Goal: Task Accomplishment & Management: Manage account settings

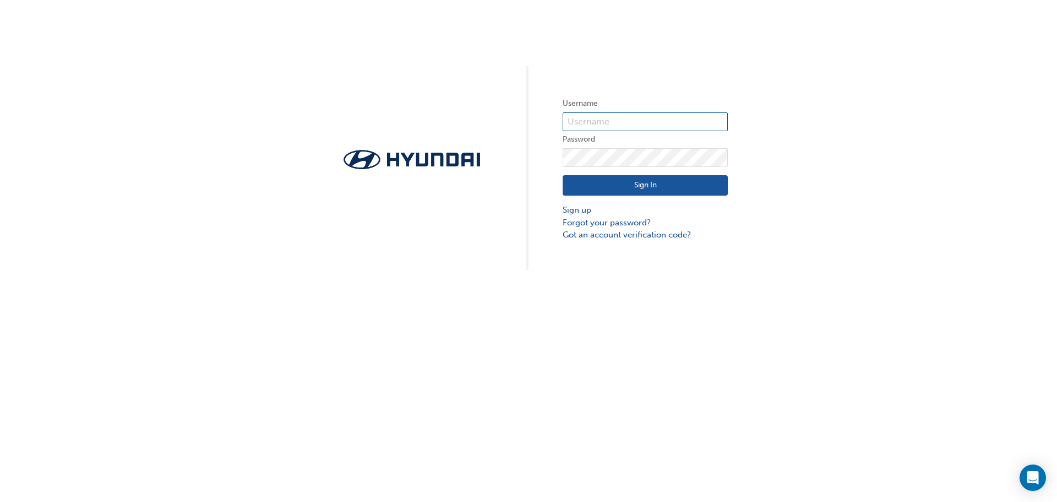
type input "33328"
click at [644, 187] on button "Sign In" at bounding box center [645, 185] width 165 height 21
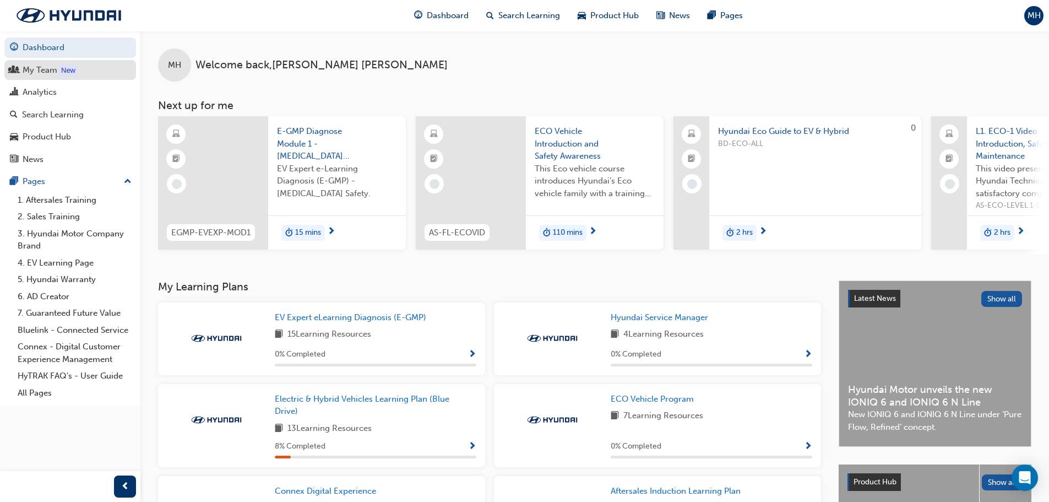
click at [45, 78] on link "My Team New" at bounding box center [70, 70] width 132 height 20
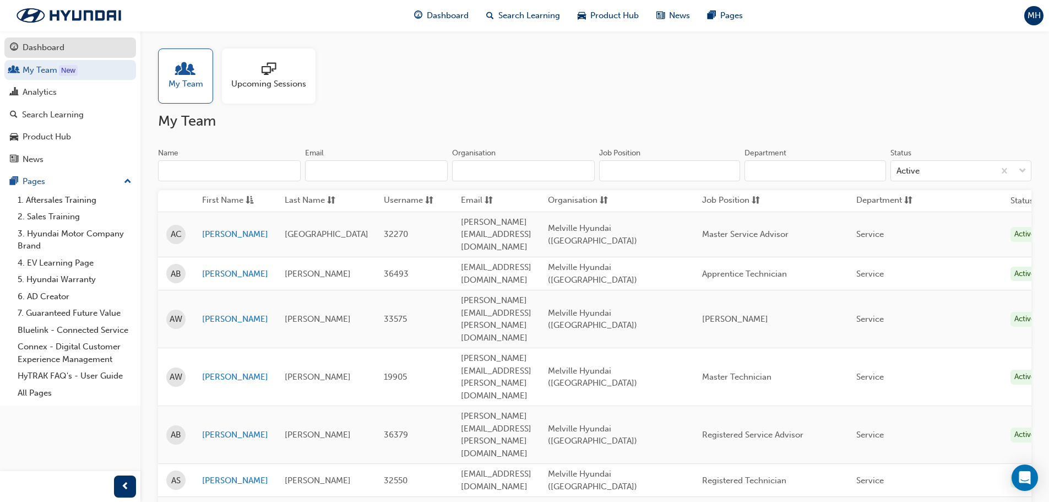
click at [57, 51] on div "Dashboard" at bounding box center [44, 47] width 42 height 13
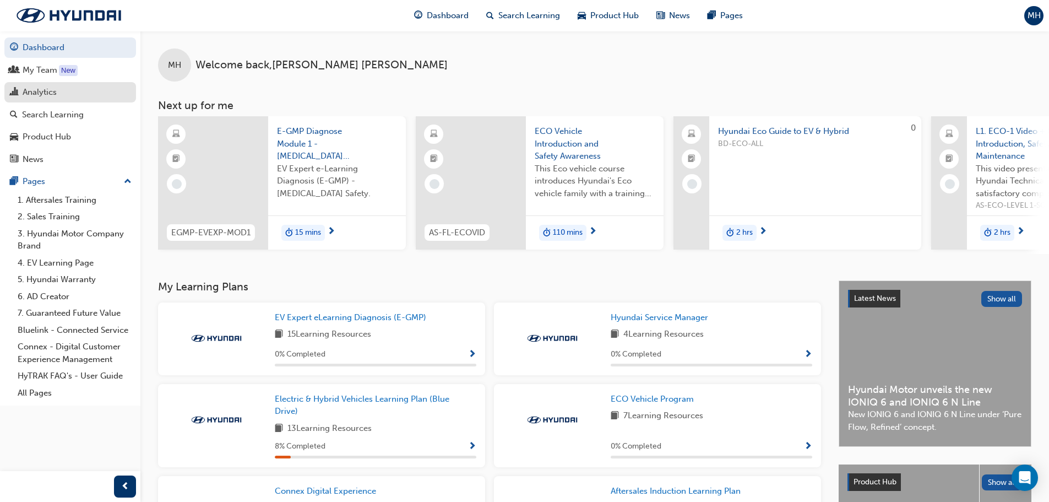
click at [42, 97] on div "Analytics" at bounding box center [40, 92] width 34 height 13
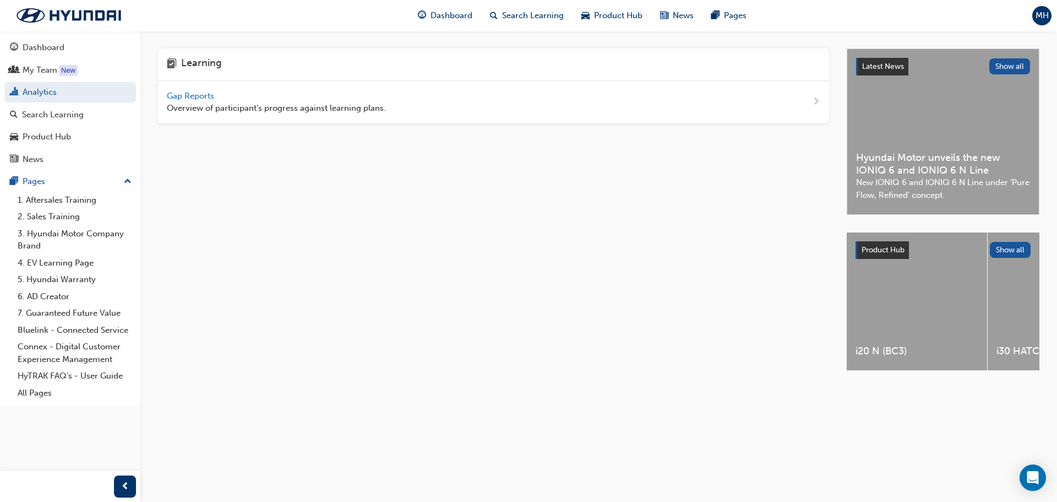
click at [200, 95] on span "Gap Reports" at bounding box center [192, 96] width 50 height 10
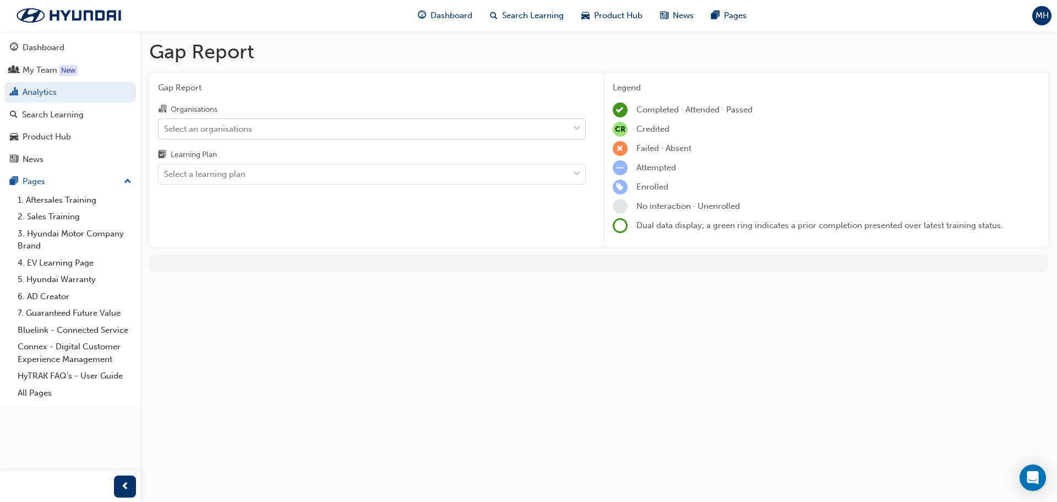
click at [295, 123] on div "Select an organisations" at bounding box center [364, 128] width 410 height 19
click at [165, 123] on input "Organisations Select an organisations" at bounding box center [164, 127] width 1 height 9
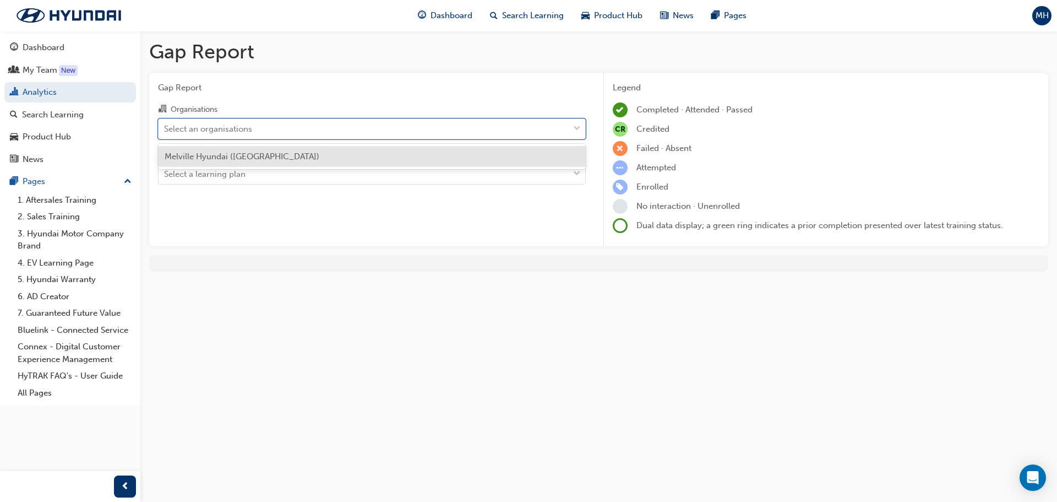
click at [227, 157] on span "Melville Hyundai ([GEOGRAPHIC_DATA])" at bounding box center [242, 156] width 155 height 10
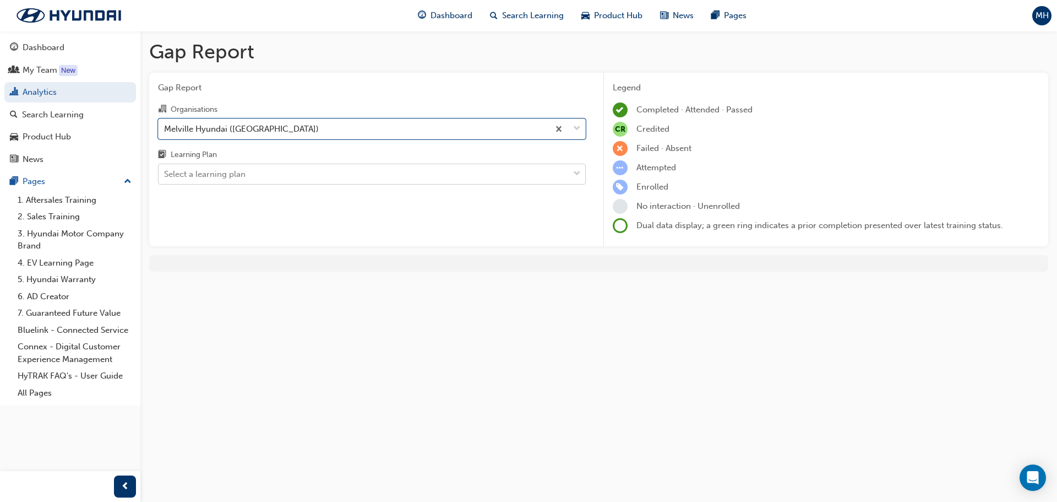
click at [236, 179] on div "Select a learning plan" at bounding box center [204, 174] width 81 height 13
click at [165, 178] on input "Learning Plan Select a learning plan" at bounding box center [164, 173] width 1 height 9
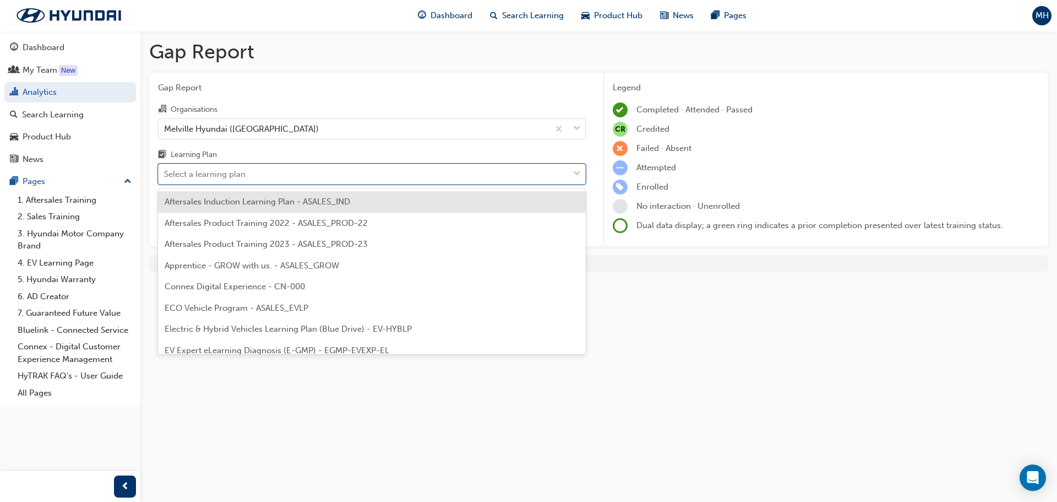
click at [220, 206] on span "Aftersales Induction Learning Plan - ASALES_IND" at bounding box center [258, 202] width 186 height 10
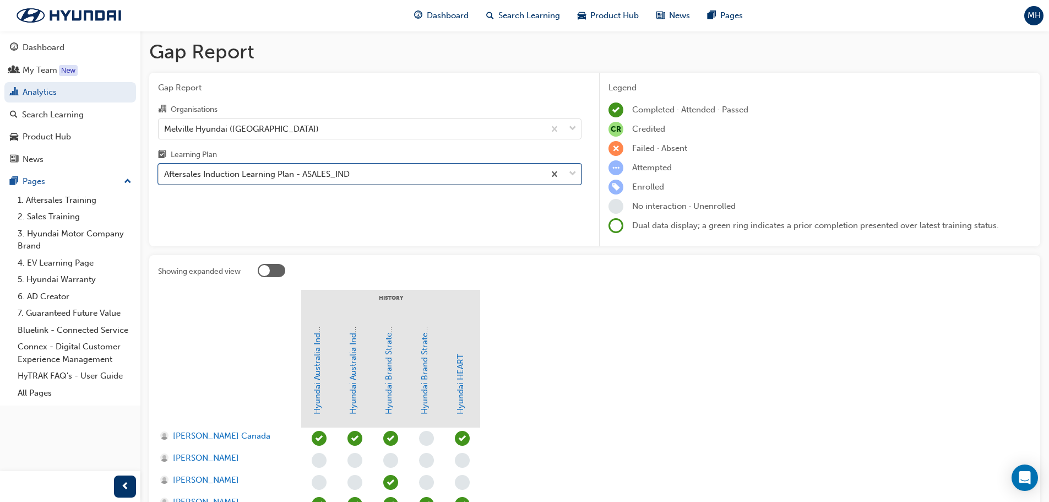
click at [349, 169] on div "Aftersales Induction Learning Plan - ASALES_IND" at bounding box center [257, 174] width 186 height 13
click at [165, 169] on input "Learning Plan option Aftersales Induction Learning Plan - ASALES_IND, selected.…" at bounding box center [164, 173] width 1 height 9
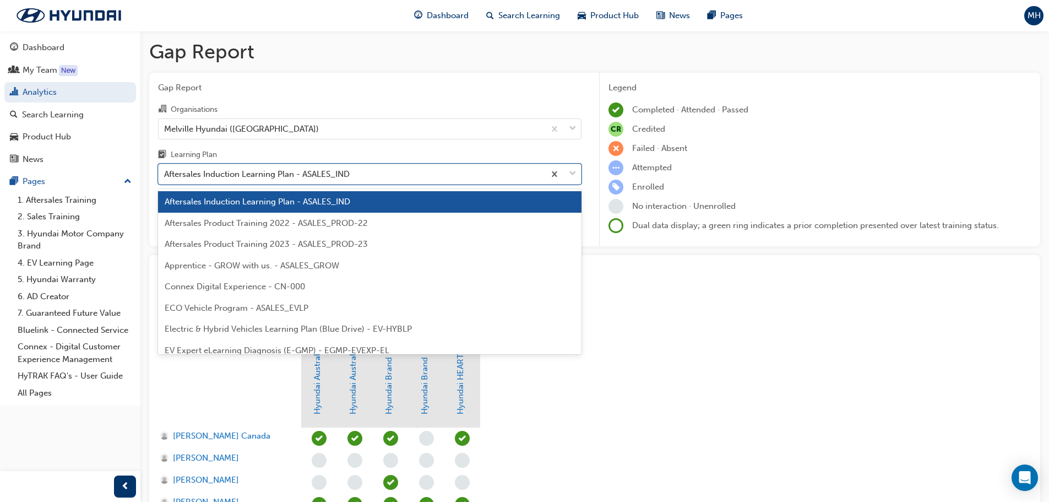
click at [284, 310] on span "ECO Vehicle Program - ASALES_EVLP" at bounding box center [237, 308] width 144 height 10
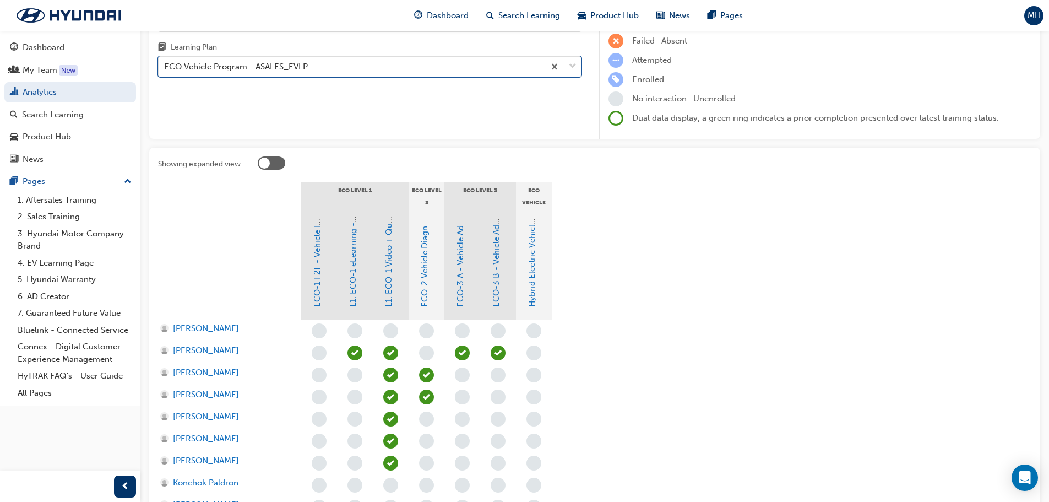
scroll to position [95, 0]
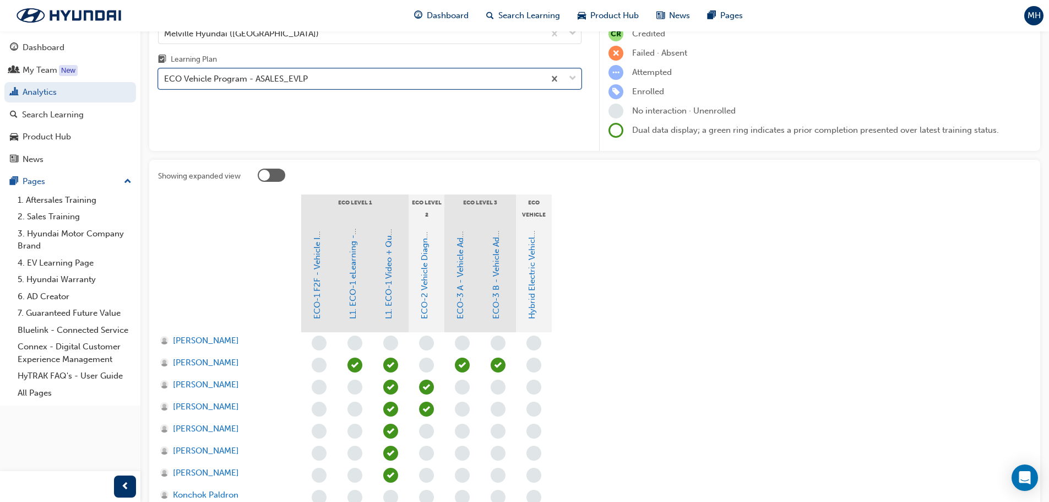
click at [358, 78] on div "ECO Vehicle Program - ASALES_EVLP" at bounding box center [352, 78] width 386 height 19
click at [165, 78] on input "Learning Plan option ECO Vehicle Program - ASALES_EVLP, selected. 0 results ava…" at bounding box center [164, 78] width 1 height 9
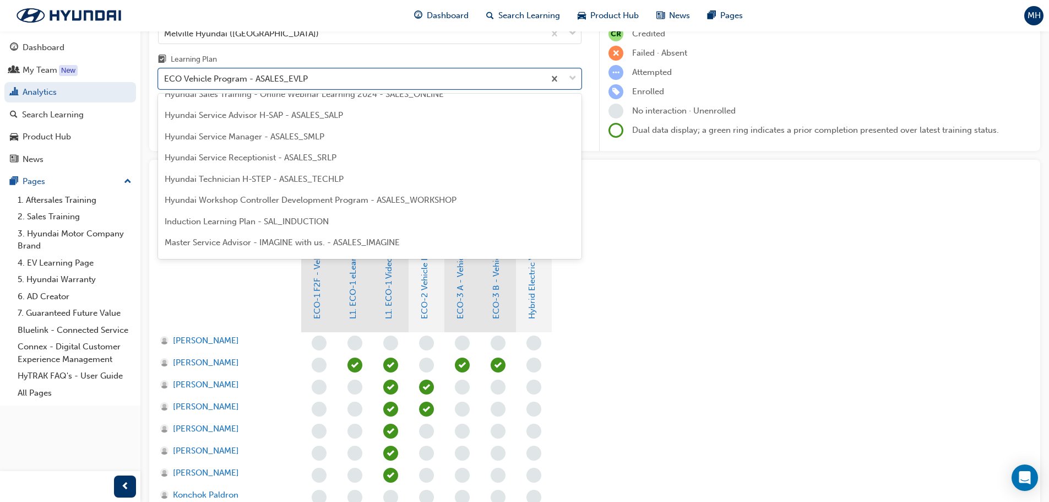
scroll to position [441, 0]
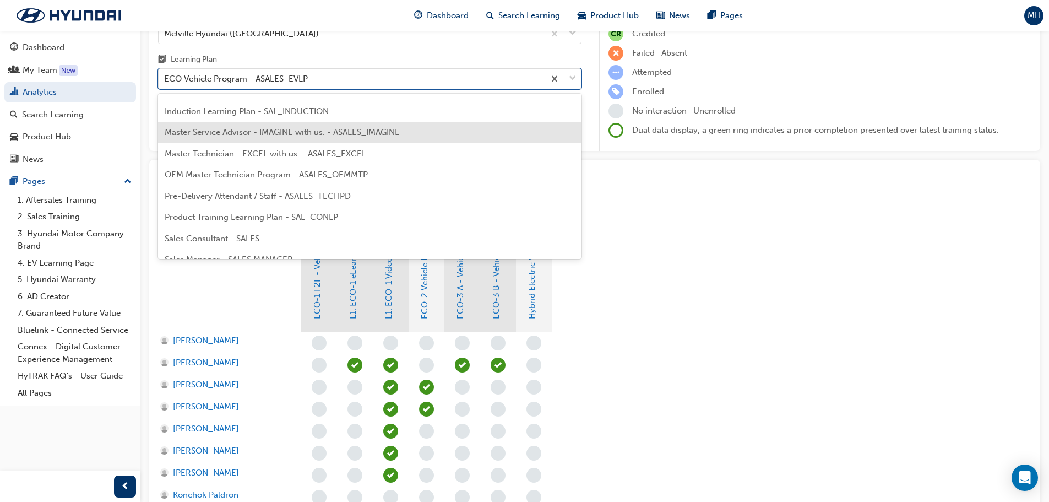
click at [396, 135] on span "Master Service Advisor - IMAGINE with us. - ASALES_IMAGINE" at bounding box center [282, 132] width 235 height 10
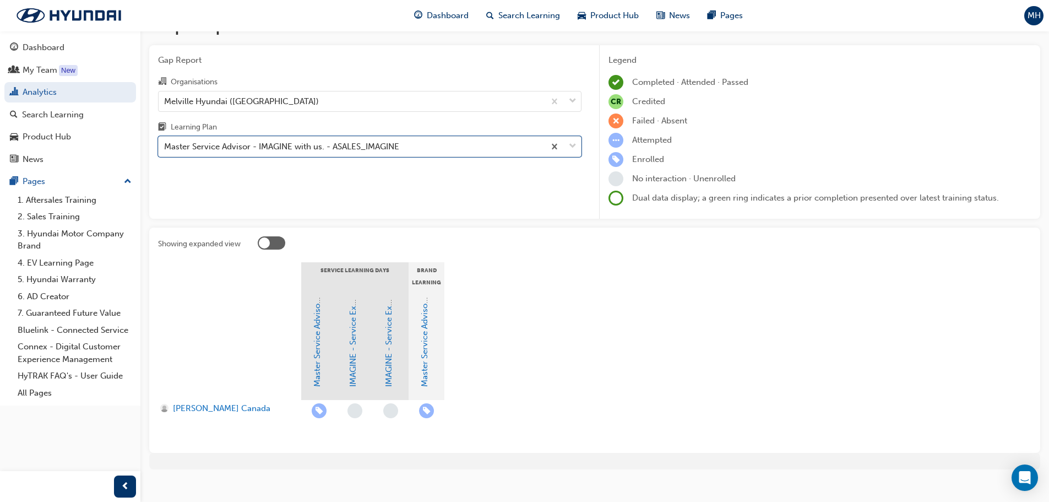
scroll to position [40, 0]
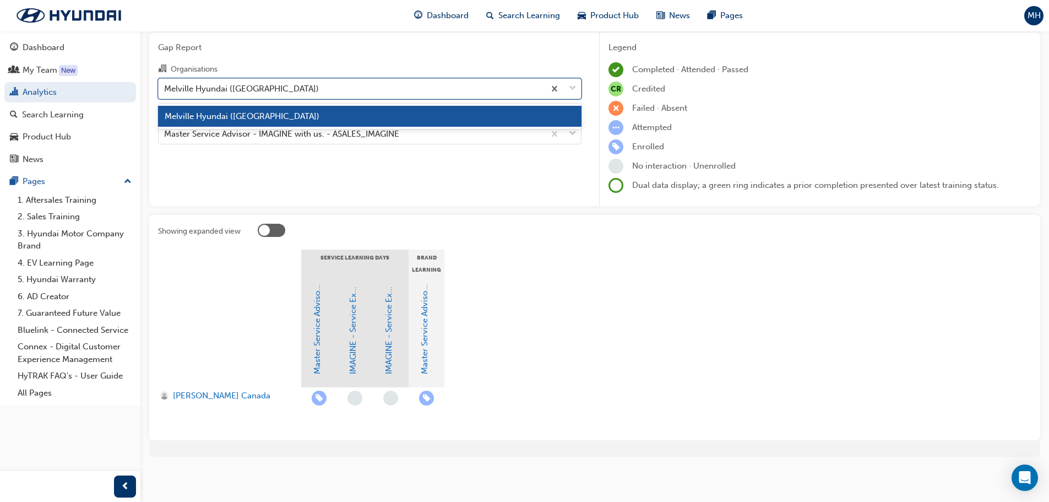
click at [342, 99] on div "Melville Hyundai ([GEOGRAPHIC_DATA])" at bounding box center [369, 88] width 423 height 21
click at [165, 93] on input "Organisations option Melville Hyundai (Melville), selected. option Melville Hyu…" at bounding box center [164, 87] width 1 height 9
click at [336, 88] on div "Melville Hyundai ([GEOGRAPHIC_DATA])" at bounding box center [352, 88] width 386 height 19
click at [165, 88] on input "Organisations option Melville Hyundai (Melville), selected. option Melville Hyu…" at bounding box center [164, 87] width 1 height 9
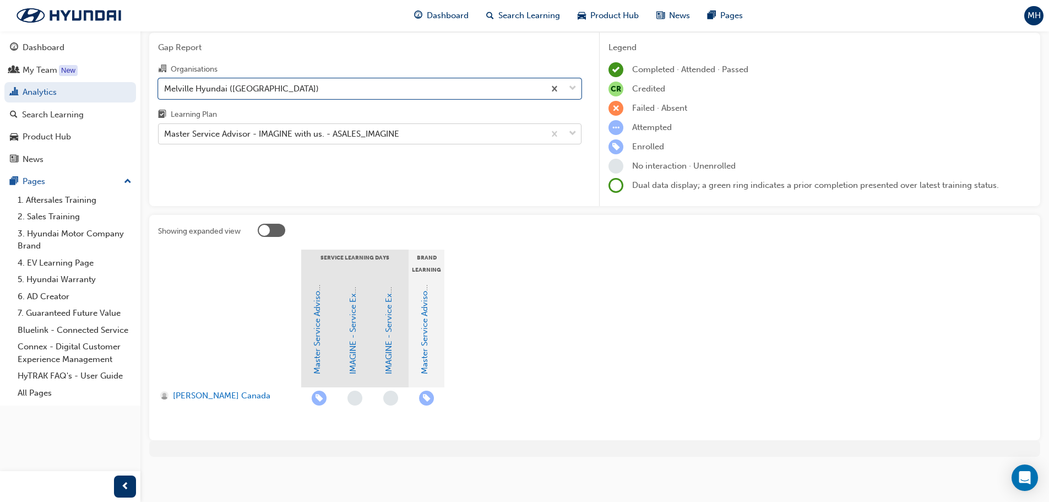
click at [312, 131] on div "Master Service Advisor - IMAGINE with us. - ASALES_IMAGINE" at bounding box center [281, 134] width 235 height 13
click at [165, 131] on input "Learning Plan Master Service Advisor - IMAGINE with us. - ASALES_IMAGINE" at bounding box center [164, 133] width 1 height 9
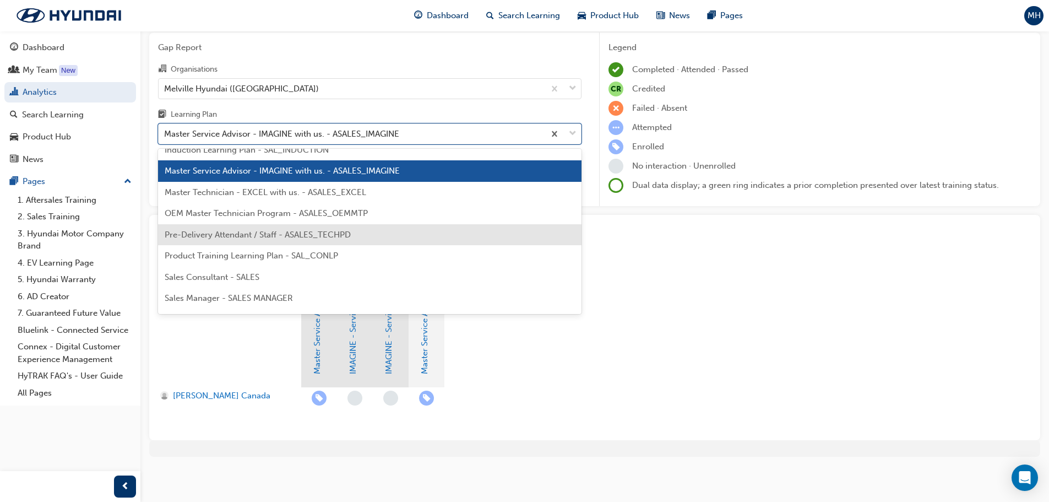
scroll to position [442, 0]
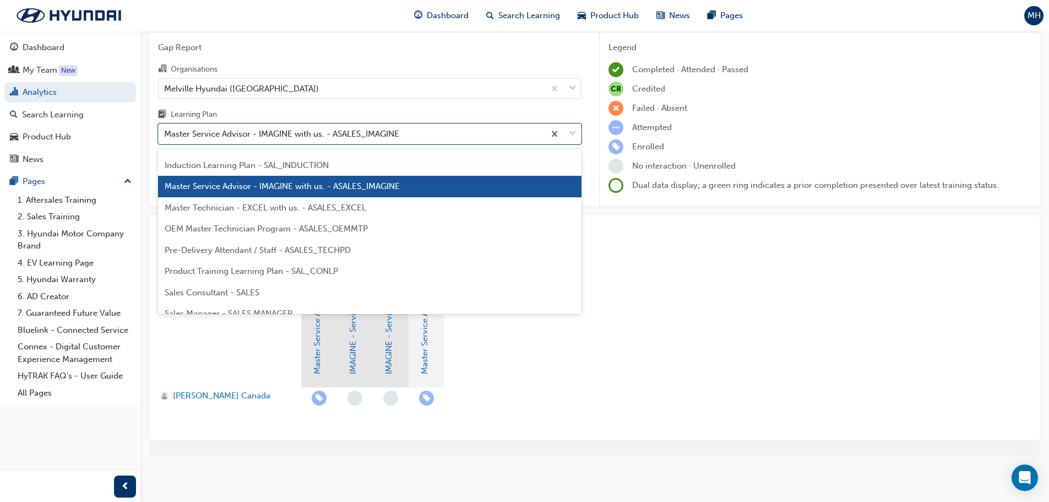
click at [249, 227] on span "OEM Master Technician Program - ASALES_OEMMTP" at bounding box center [266, 229] width 203 height 10
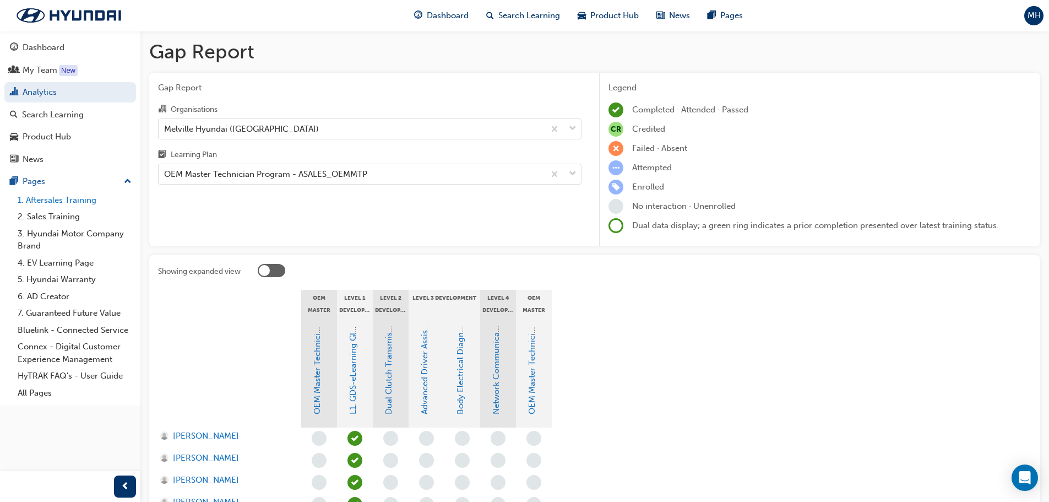
click at [49, 203] on link "1. Aftersales Training" at bounding box center [74, 200] width 123 height 17
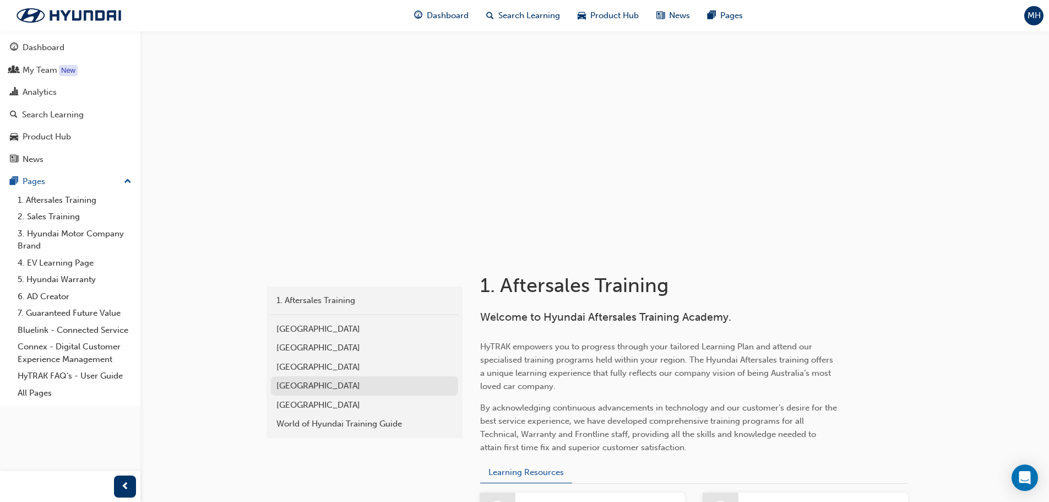
click at [287, 384] on div "[GEOGRAPHIC_DATA]" at bounding box center [364, 385] width 176 height 13
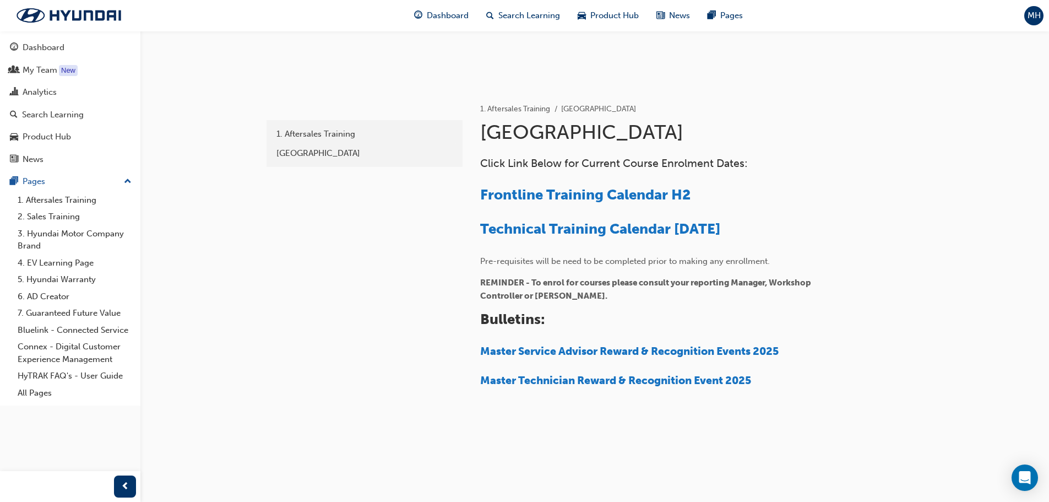
scroll to position [111, 0]
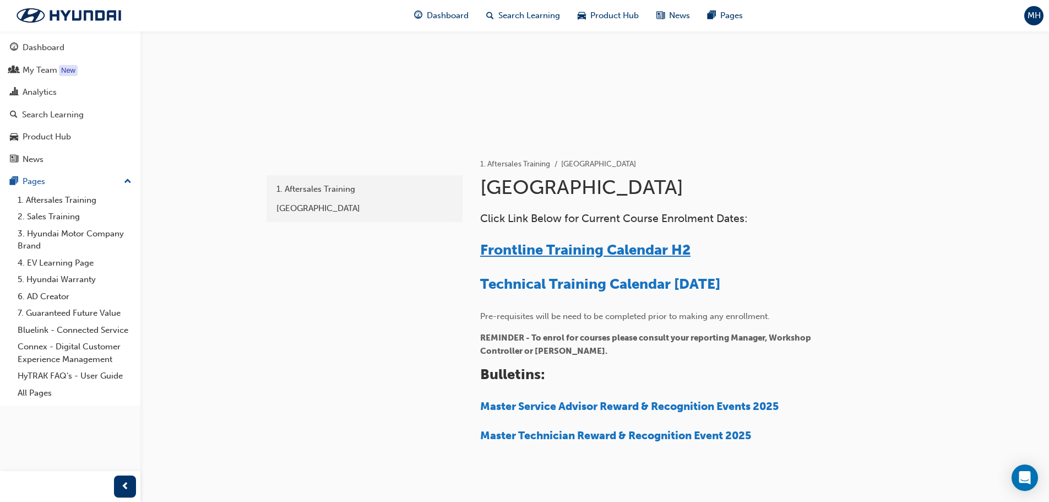
click at [523, 257] on span "Frontline Training Calendar H2" at bounding box center [585, 249] width 210 height 17
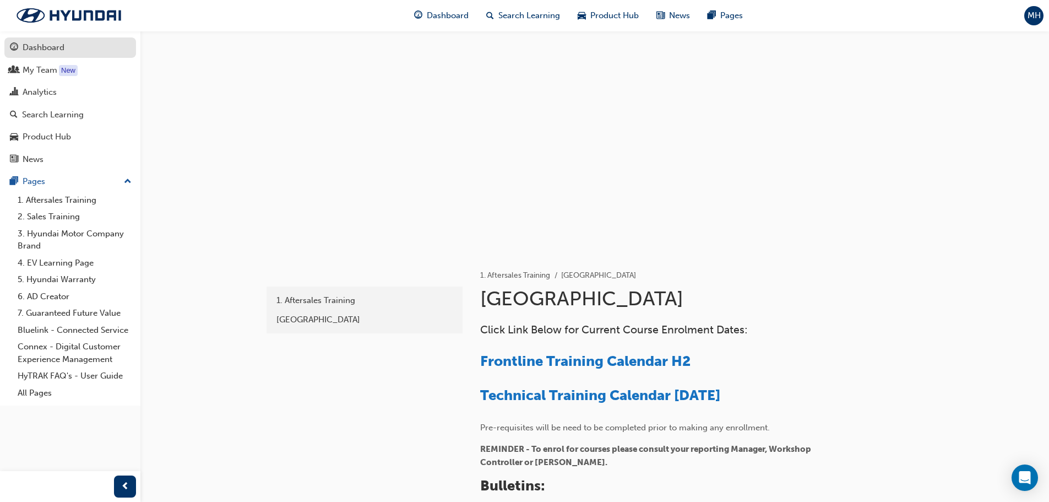
click at [41, 51] on div "Dashboard" at bounding box center [44, 47] width 42 height 13
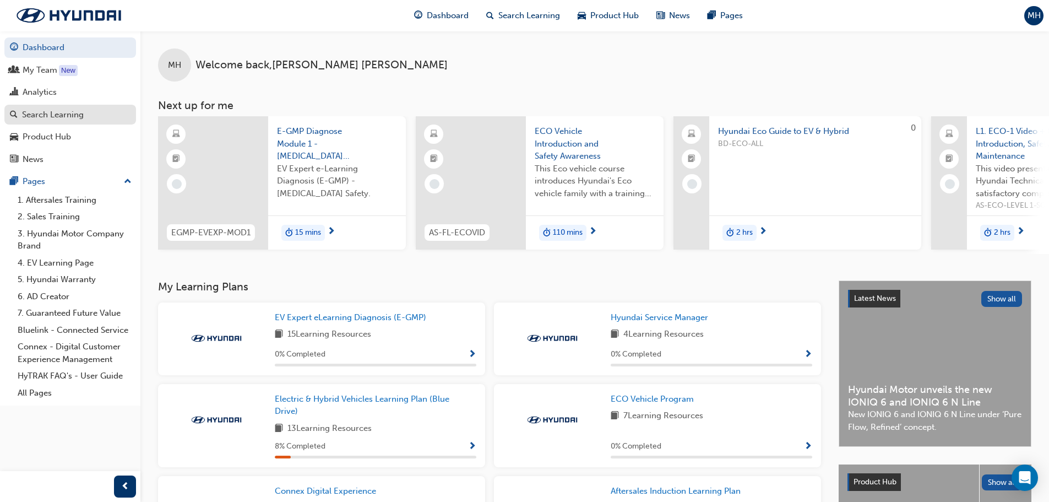
click at [64, 117] on div "Search Learning" at bounding box center [53, 114] width 62 height 13
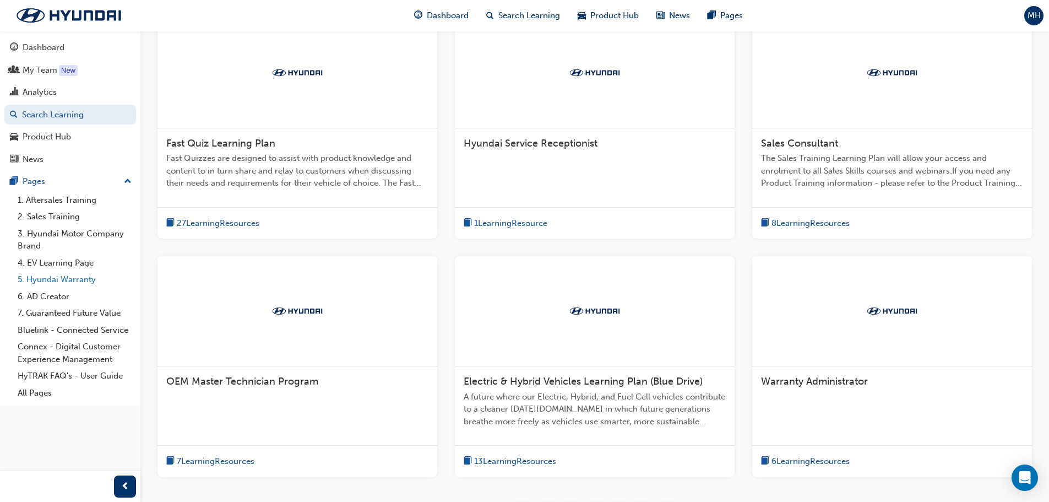
scroll to position [220, 0]
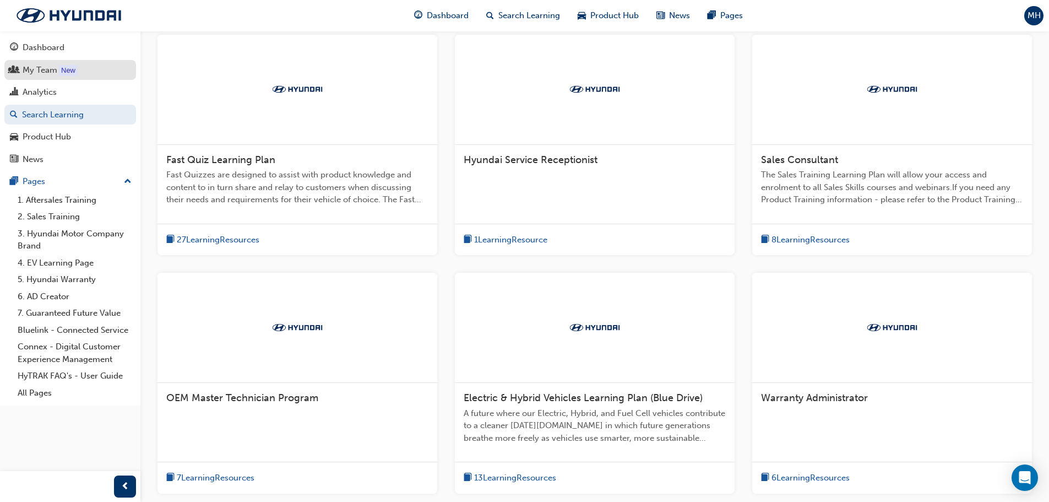
click at [32, 74] on div "My Team" at bounding box center [40, 70] width 35 height 13
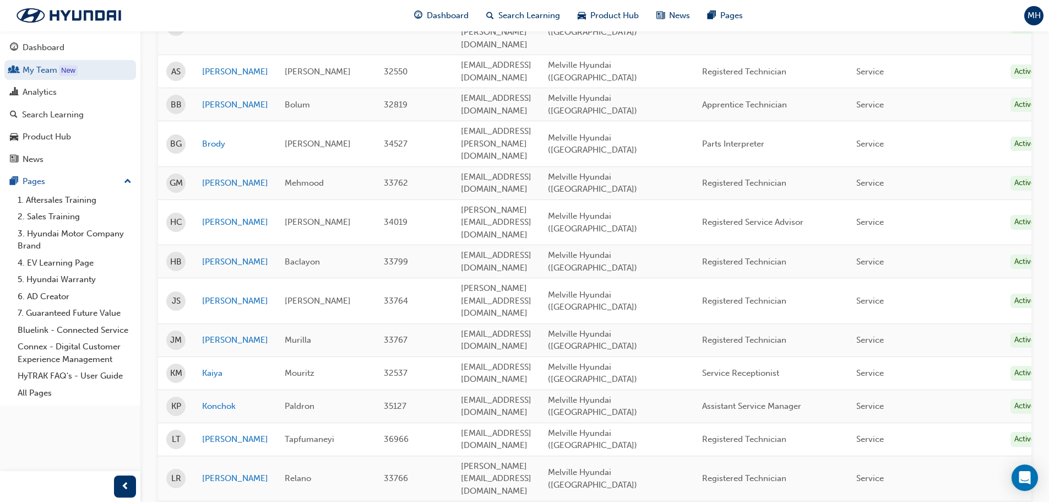
scroll to position [441, 0]
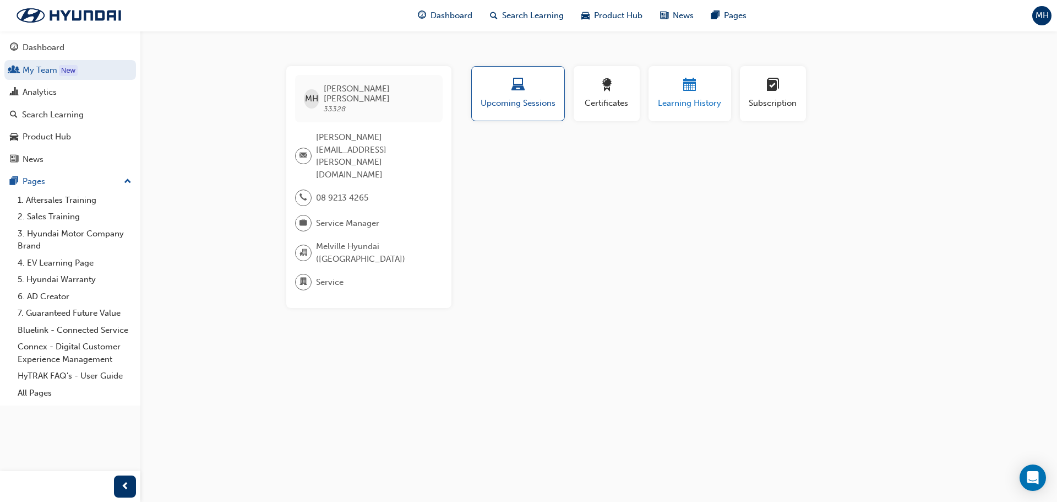
click at [681, 106] on span "Learning History" at bounding box center [690, 103] width 66 height 13
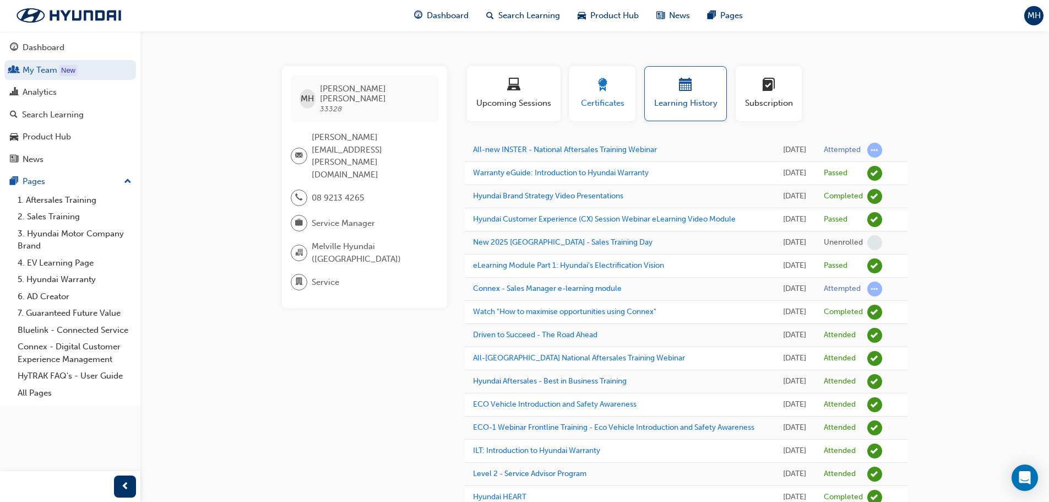
click at [594, 96] on div "Certificates" at bounding box center [603, 93] width 50 height 31
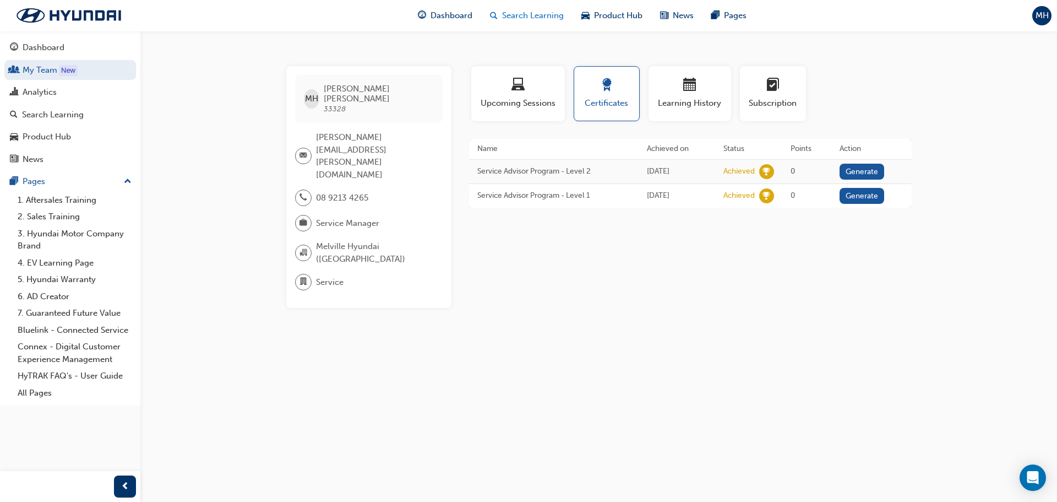
click at [515, 18] on span "Search Learning" at bounding box center [533, 15] width 62 height 13
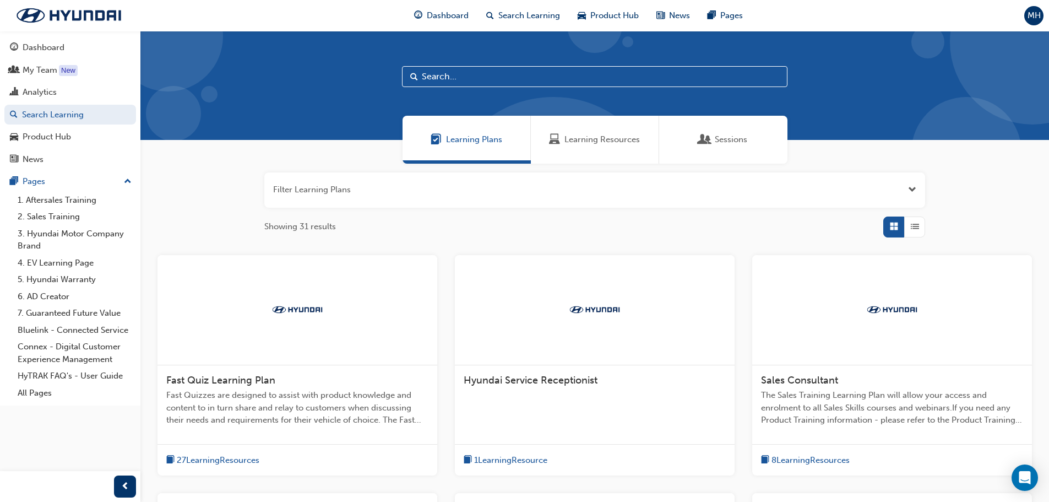
click at [468, 75] on input "text" at bounding box center [594, 76] width 385 height 21
type input "master"
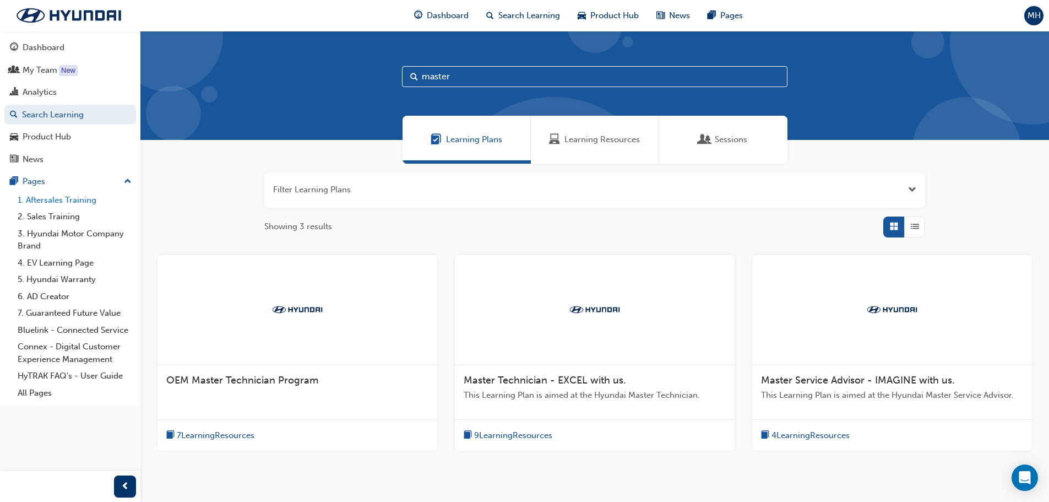
click at [50, 198] on link "1. Aftersales Training" at bounding box center [74, 200] width 123 height 17
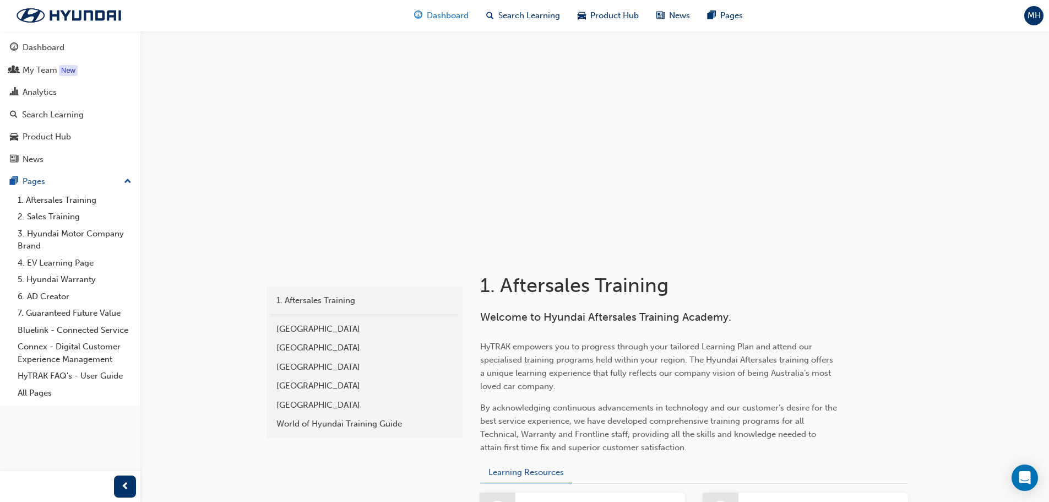
click at [444, 13] on span "Dashboard" at bounding box center [448, 15] width 42 height 13
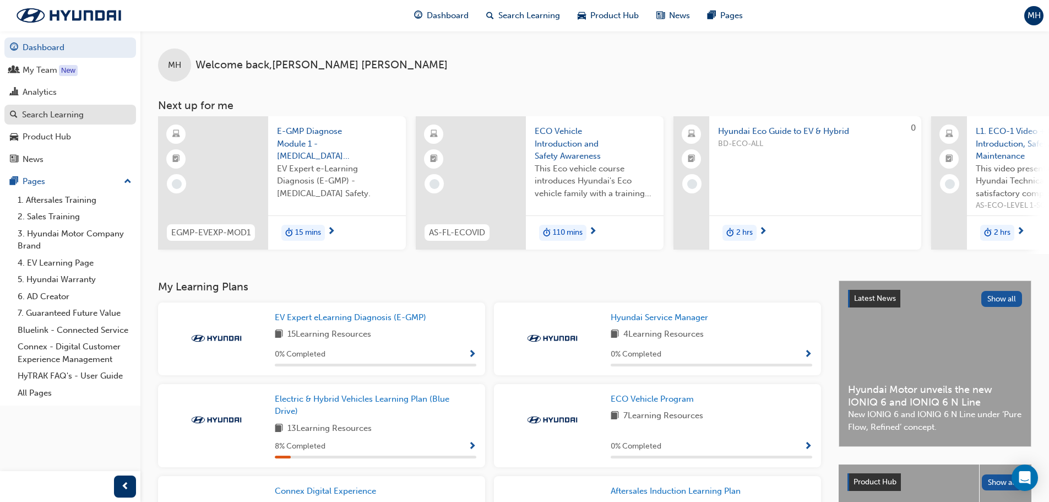
click at [69, 115] on div "Search Learning" at bounding box center [53, 114] width 62 height 13
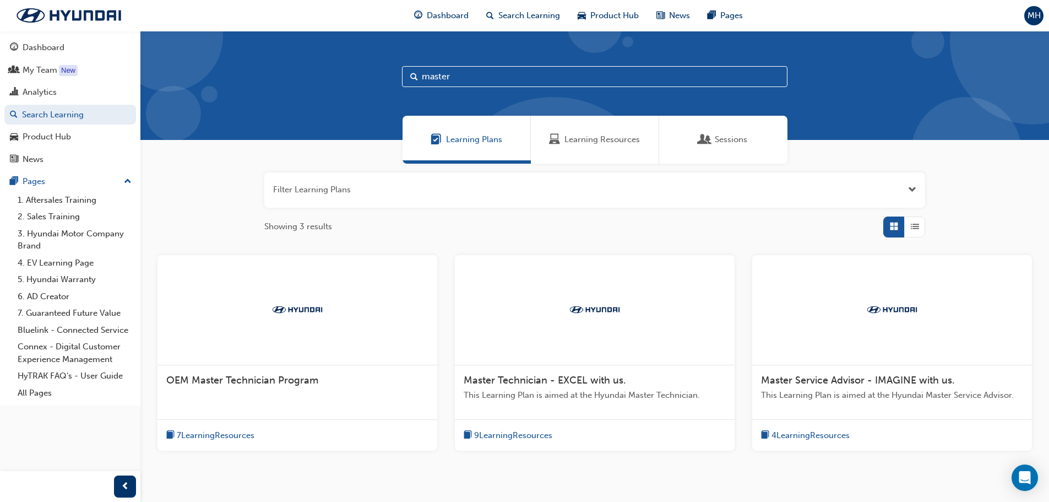
click at [701, 141] on span "Sessions" at bounding box center [704, 139] width 11 height 13
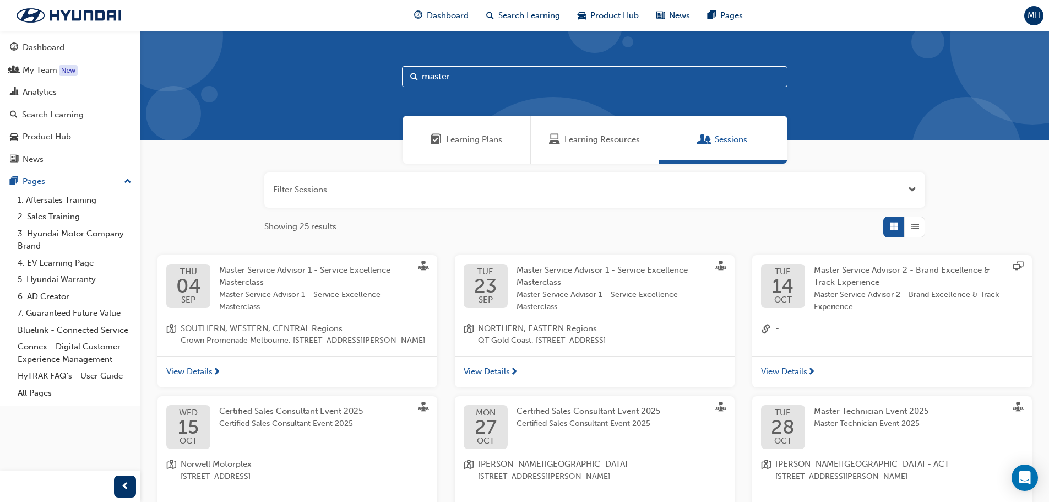
click at [914, 191] on span "Open the filter" at bounding box center [912, 189] width 8 height 13
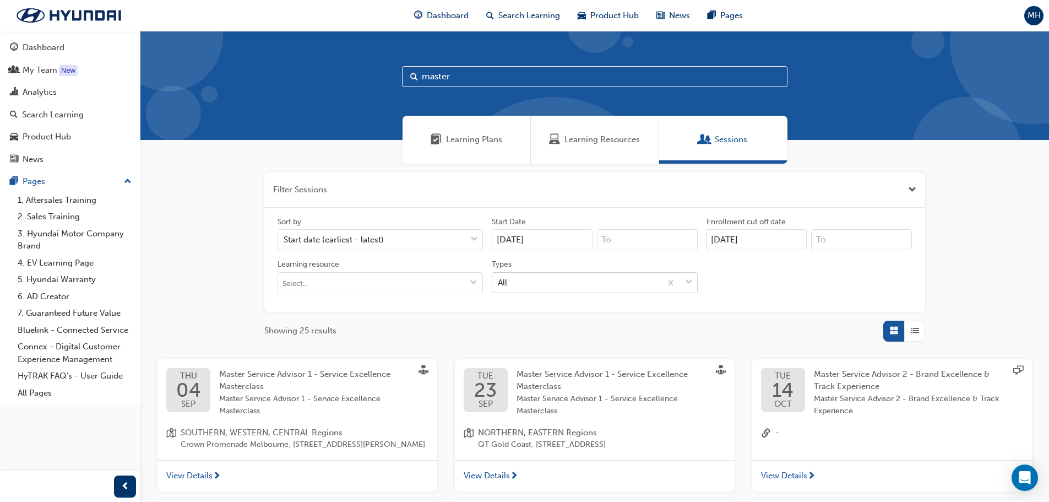
click at [687, 285] on span "down-icon" at bounding box center [689, 282] width 8 height 14
click at [499, 285] on input "Types All" at bounding box center [498, 281] width 1 height 9
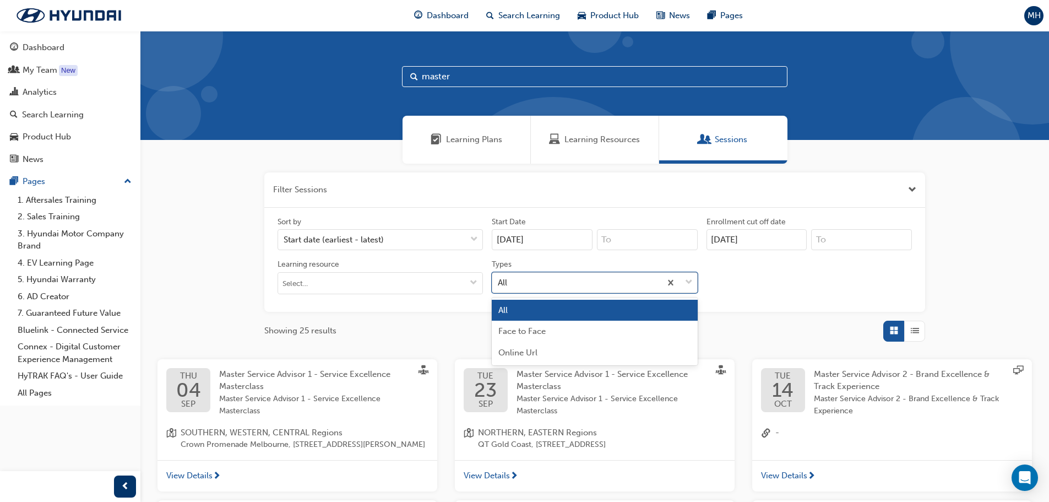
click at [687, 285] on span "down-icon" at bounding box center [689, 282] width 8 height 14
click at [499, 285] on input "Types option All focused, 1 of 3. 3 results available. Use Up and Down to choos…" at bounding box center [498, 281] width 1 height 9
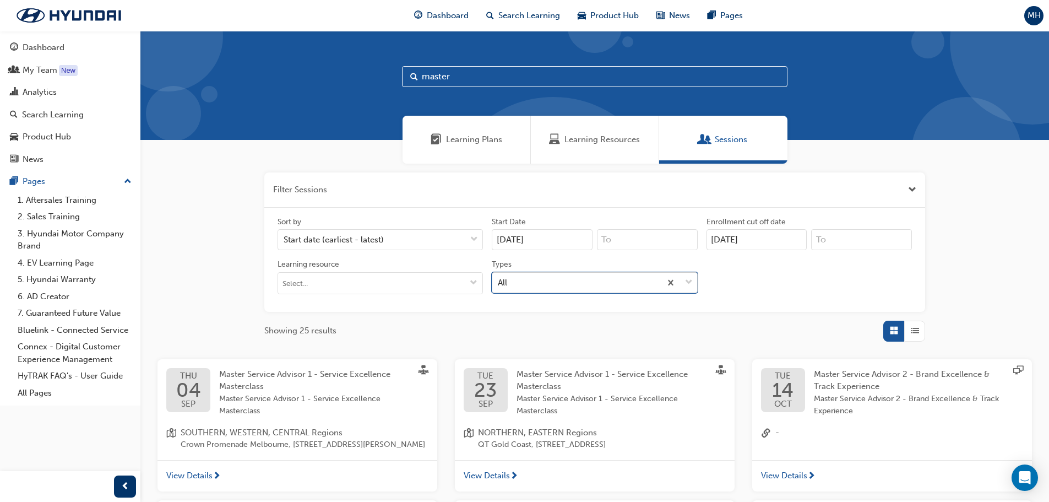
click at [687, 285] on span "down-icon" at bounding box center [689, 282] width 8 height 14
click at [499, 285] on input "Types 0 results available. Select is focused ,type to refine list, press Down t…" at bounding box center [498, 281] width 1 height 9
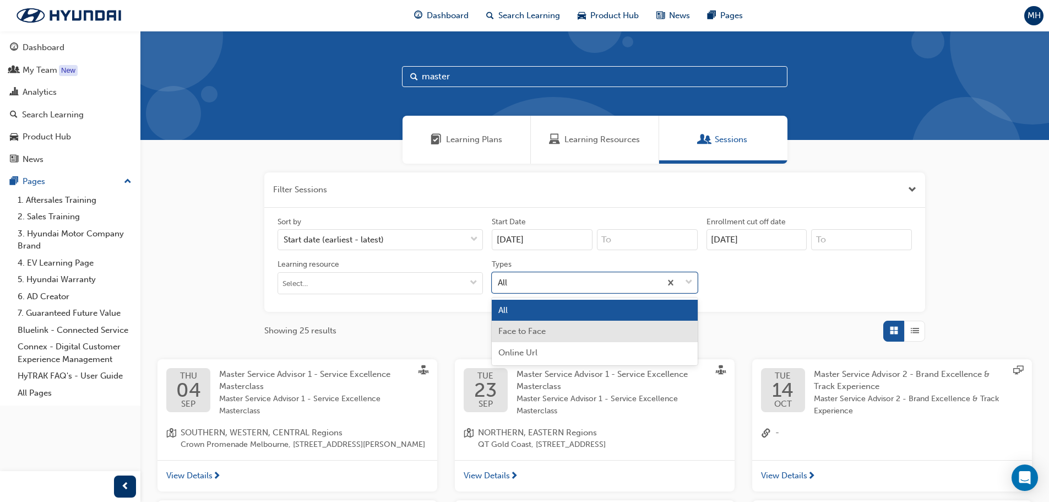
click at [561, 327] on div "Face to Face" at bounding box center [594, 330] width 205 height 21
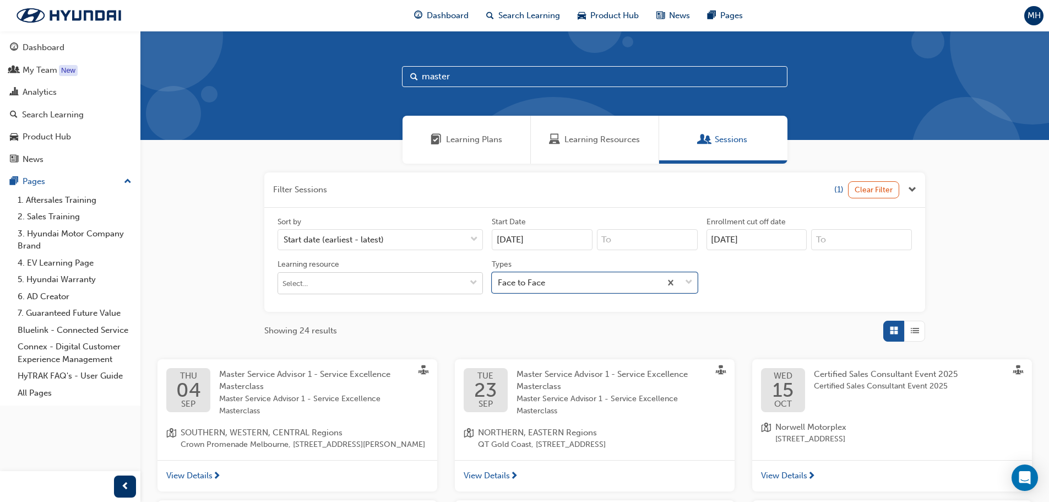
click at [474, 284] on span "down-icon" at bounding box center [474, 283] width 8 height 9
click at [956, 295] on div "Filter Sessions (1) Clear Filter Sort by Start date (earliest - latest) Start D…" at bounding box center [594, 497] width 909 height 666
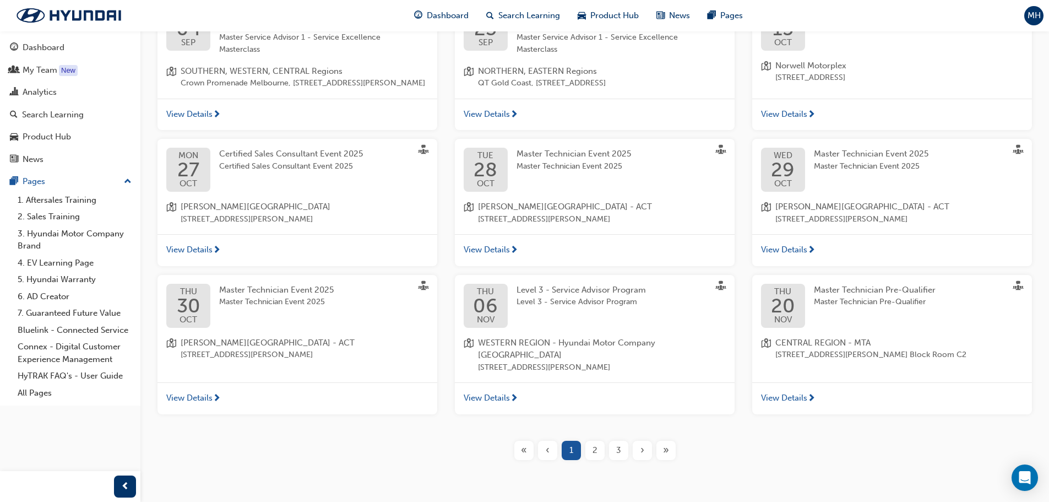
scroll to position [378, 0]
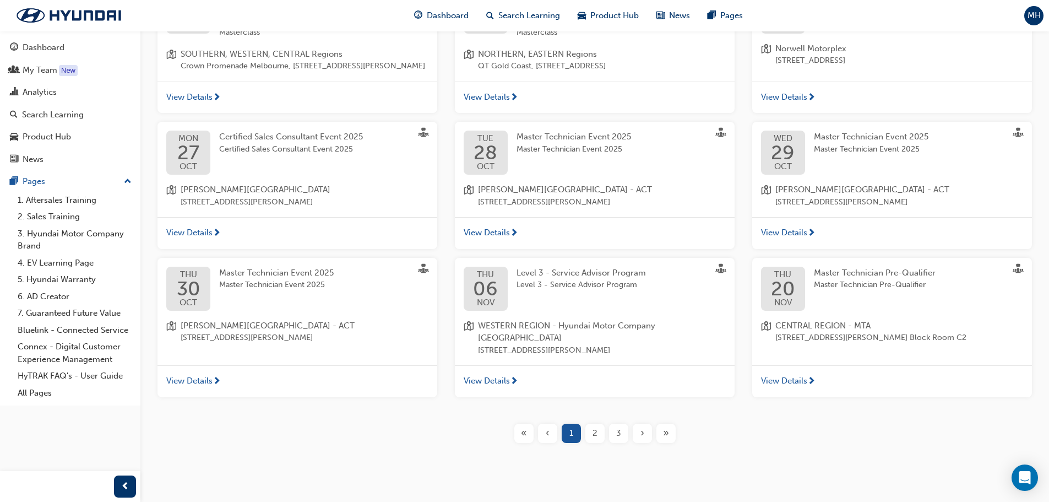
click at [491, 374] on span "View Details" at bounding box center [487, 380] width 46 height 13
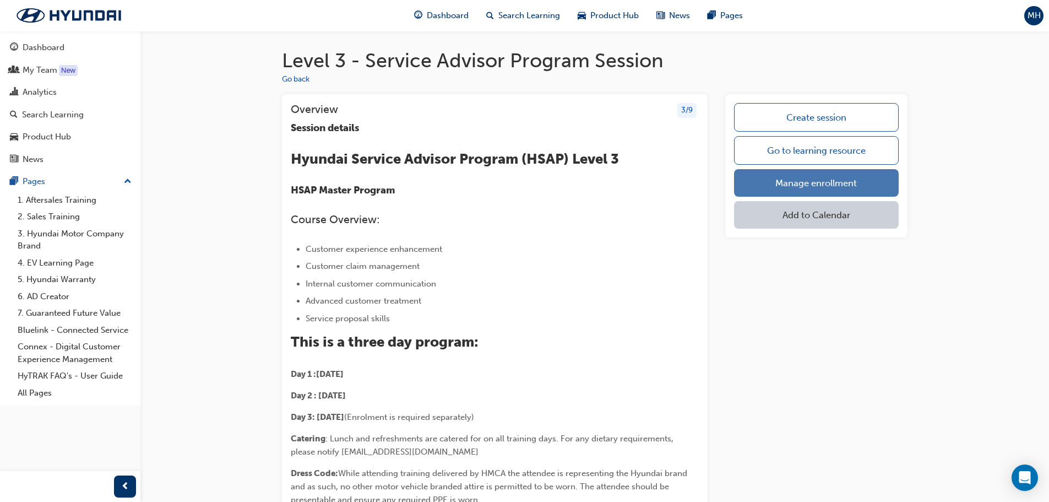
click at [783, 179] on link "Manage enrollment" at bounding box center [816, 183] width 165 height 28
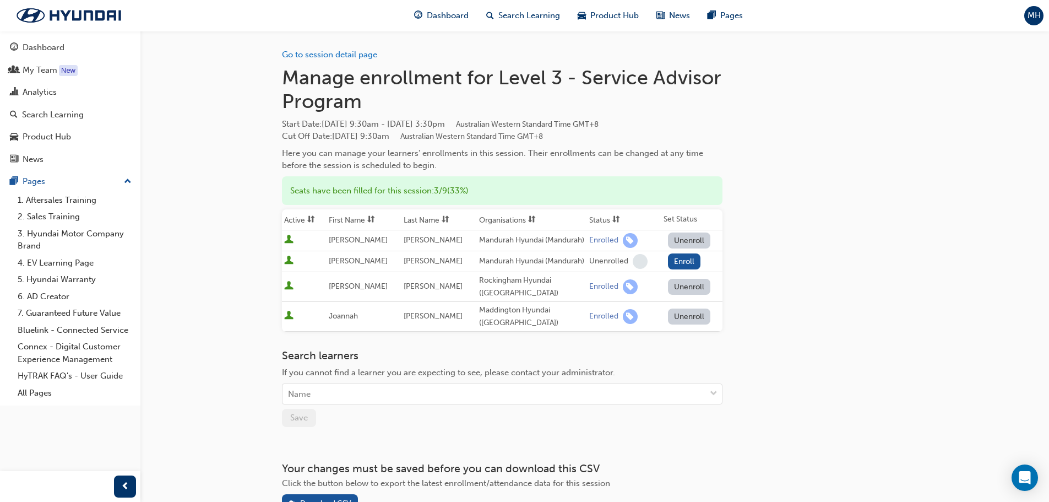
scroll to position [55, 0]
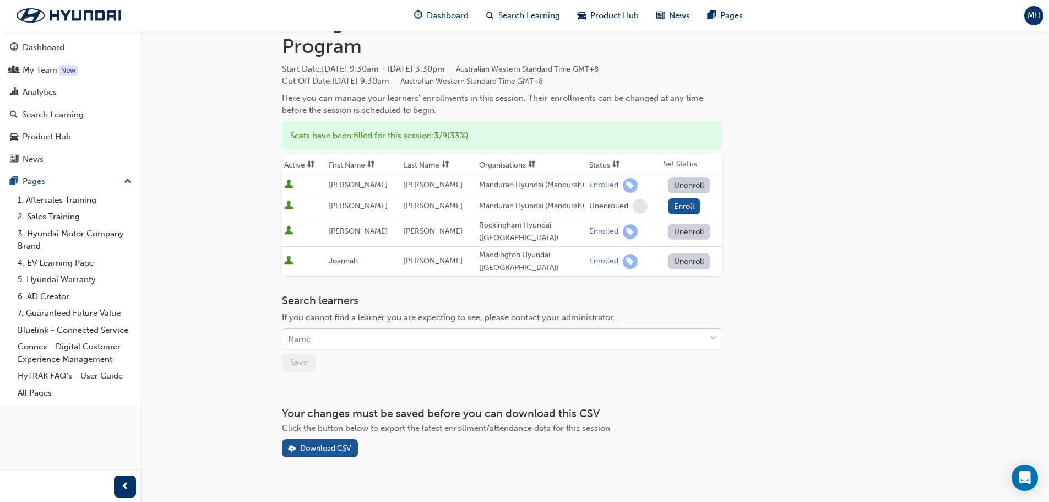
click at [397, 349] on div "Name" at bounding box center [493, 338] width 423 height 19
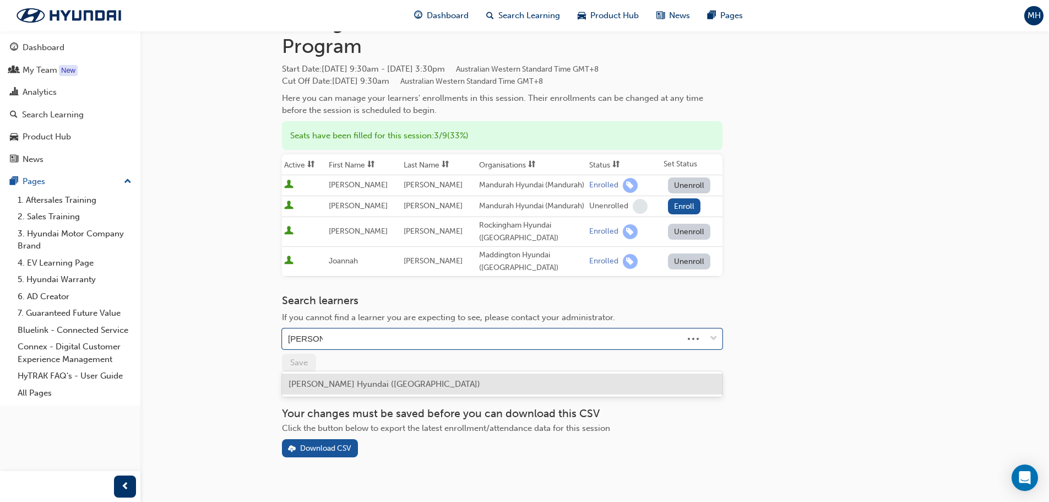
type input "[PERSON_NAME]"
drag, startPoint x: 456, startPoint y: 380, endPoint x: 466, endPoint y: 376, distance: 10.8
click at [459, 381] on span "[PERSON_NAME] Hyundai ([GEOGRAPHIC_DATA])" at bounding box center [385, 384] width 192 height 10
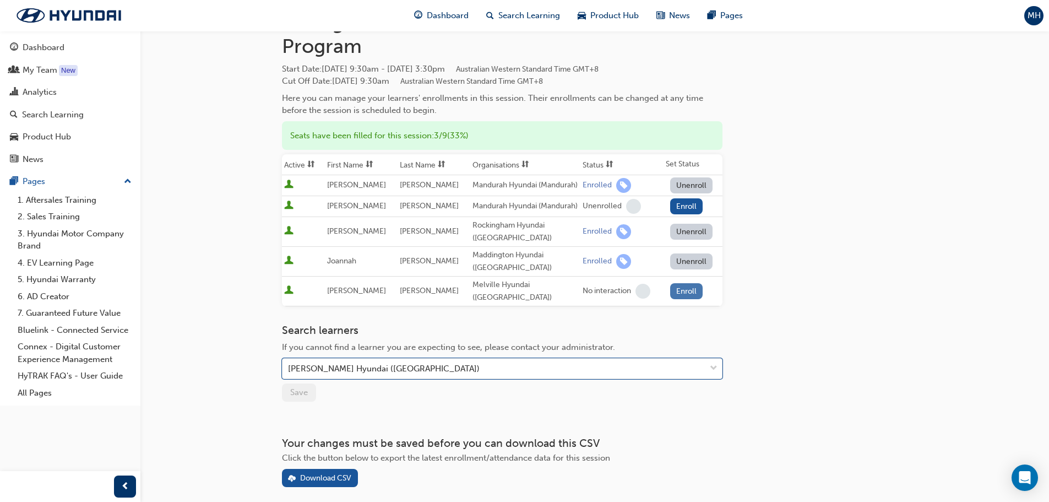
click at [684, 299] on button "Enroll" at bounding box center [686, 291] width 33 height 16
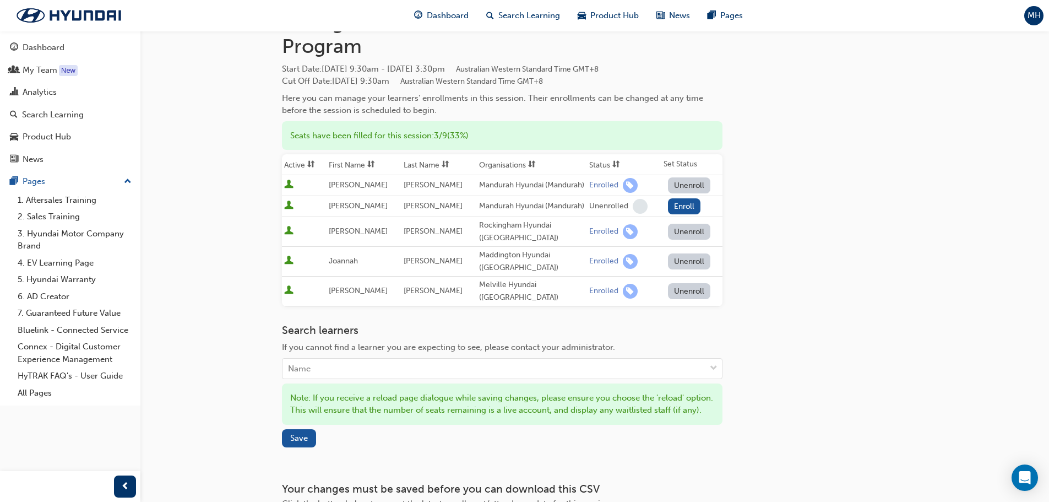
scroll to position [165, 0]
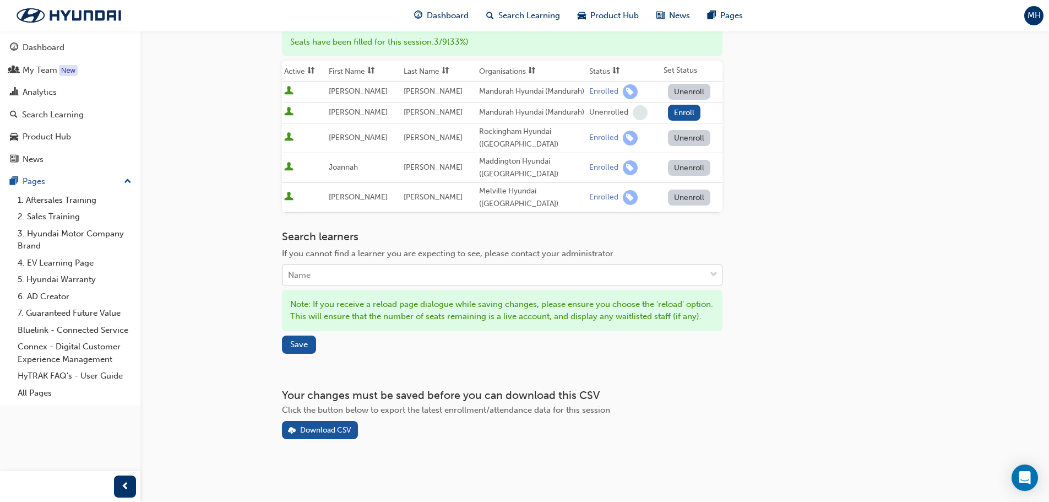
click at [439, 267] on div "Name" at bounding box center [493, 274] width 423 height 19
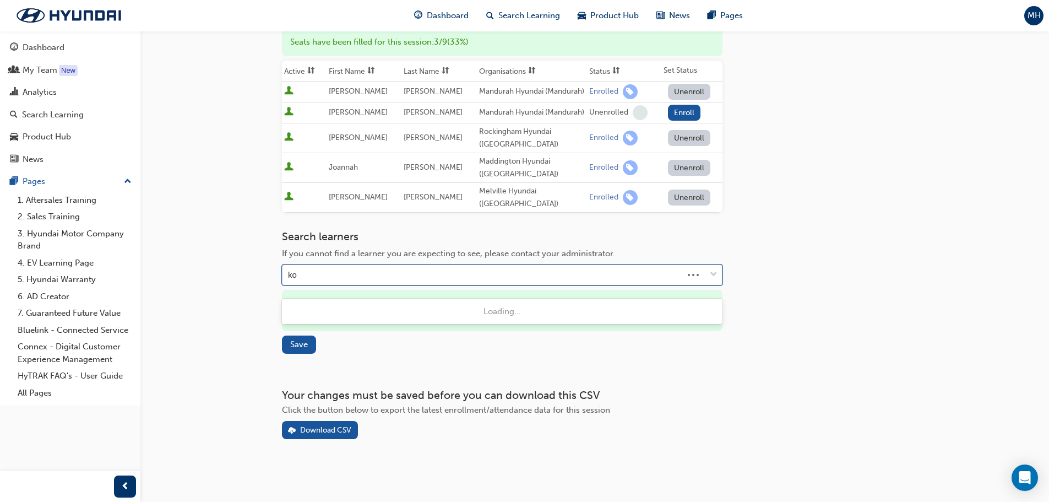
type input "kon"
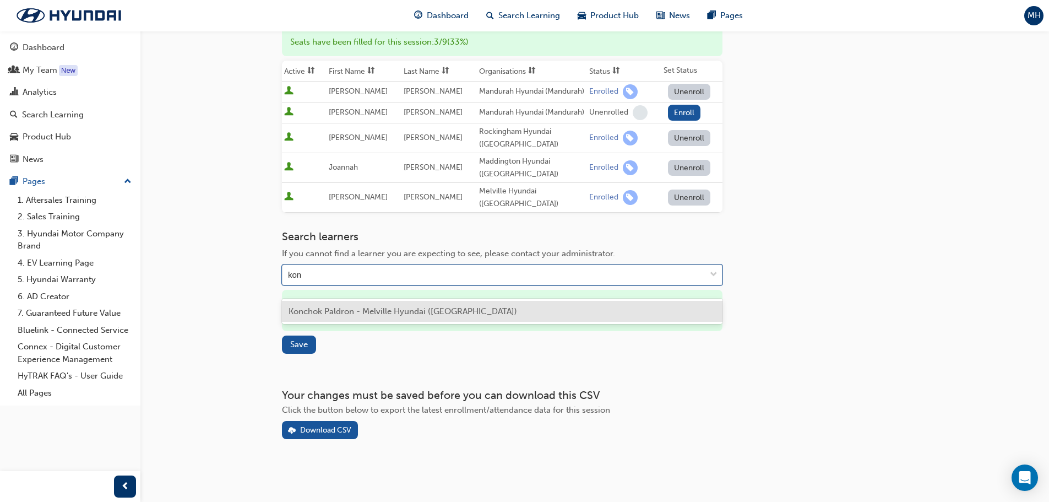
click at [403, 301] on div "Konchok Paldron - Melville Hyundai ([GEOGRAPHIC_DATA])" at bounding box center [502, 311] width 441 height 21
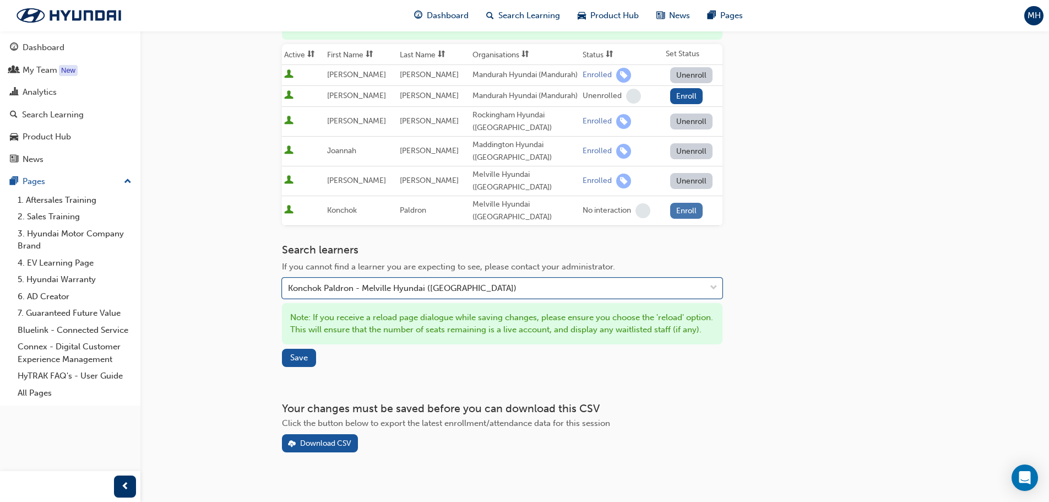
click at [680, 216] on button "Enroll" at bounding box center [686, 211] width 33 height 16
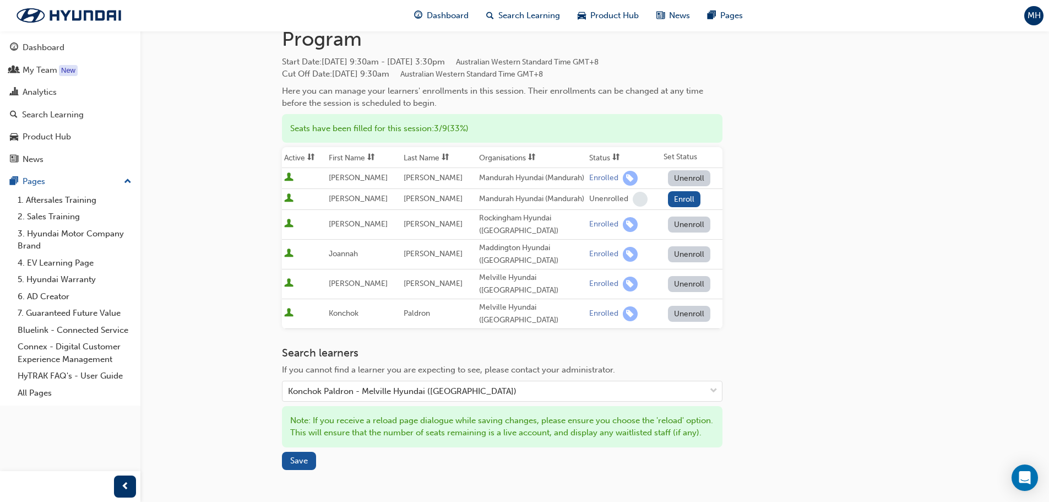
scroll to position [55, 0]
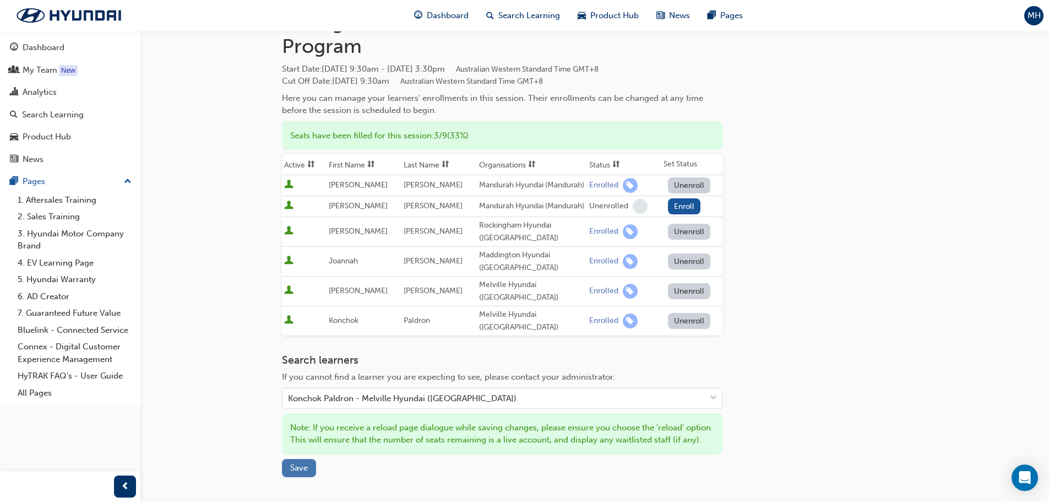
click at [303, 472] on span "Save" at bounding box center [299, 468] width 18 height 10
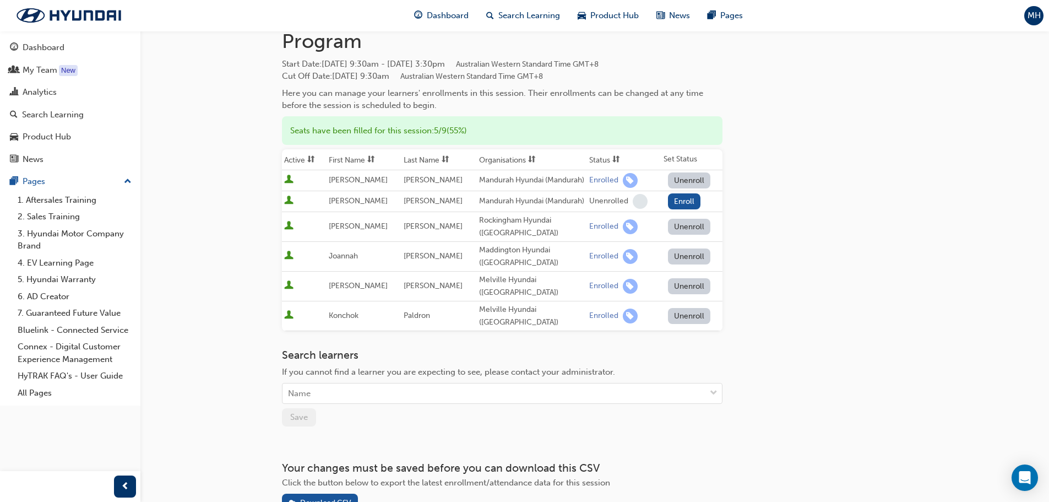
scroll to position [0, 0]
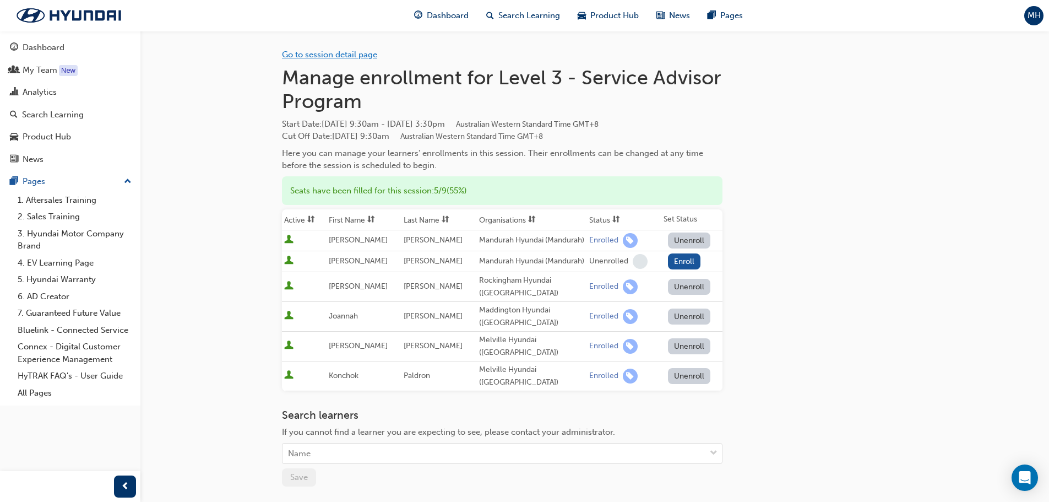
click at [333, 57] on link "Go to session detail page" at bounding box center [329, 55] width 95 height 10
